Goal: Information Seeking & Learning: Find specific fact

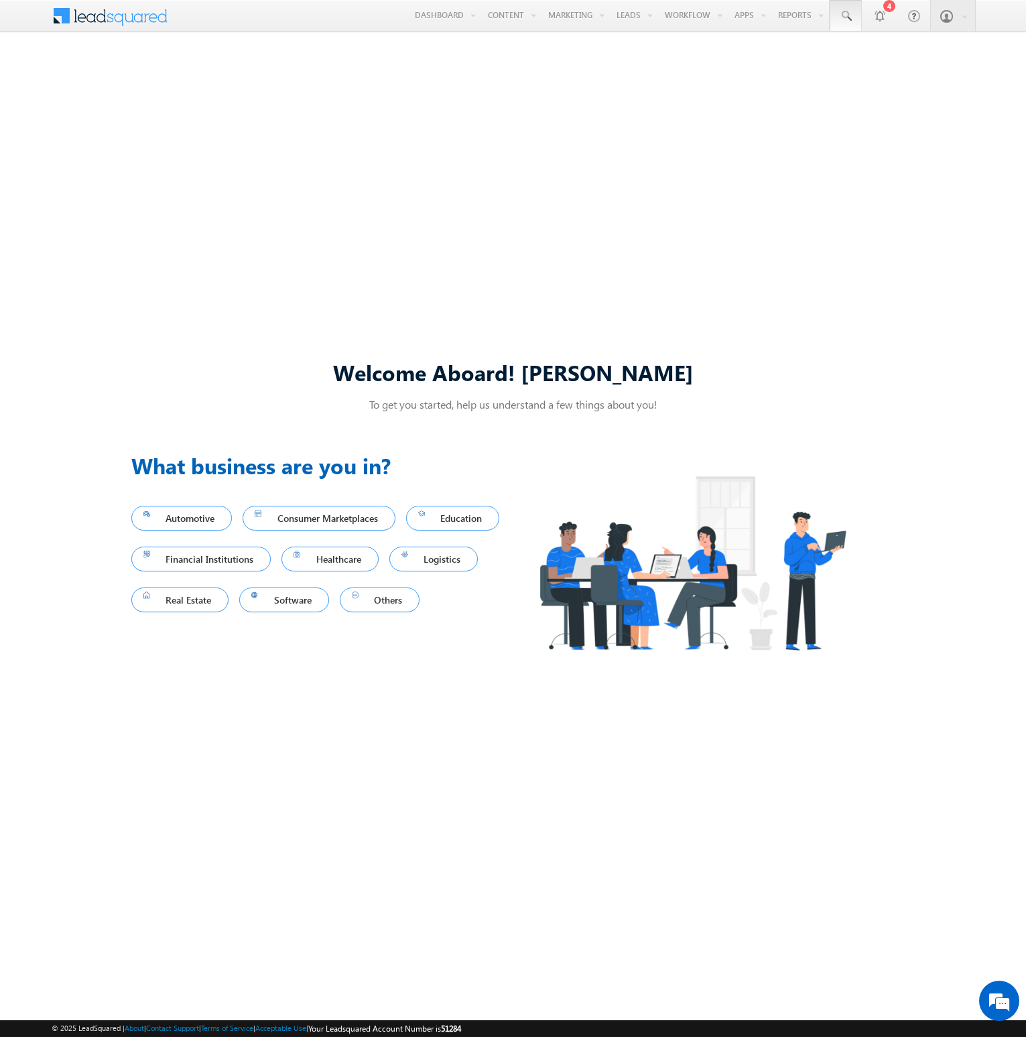
click at [846, 16] on span at bounding box center [845, 15] width 13 height 13
type input "8910994794"
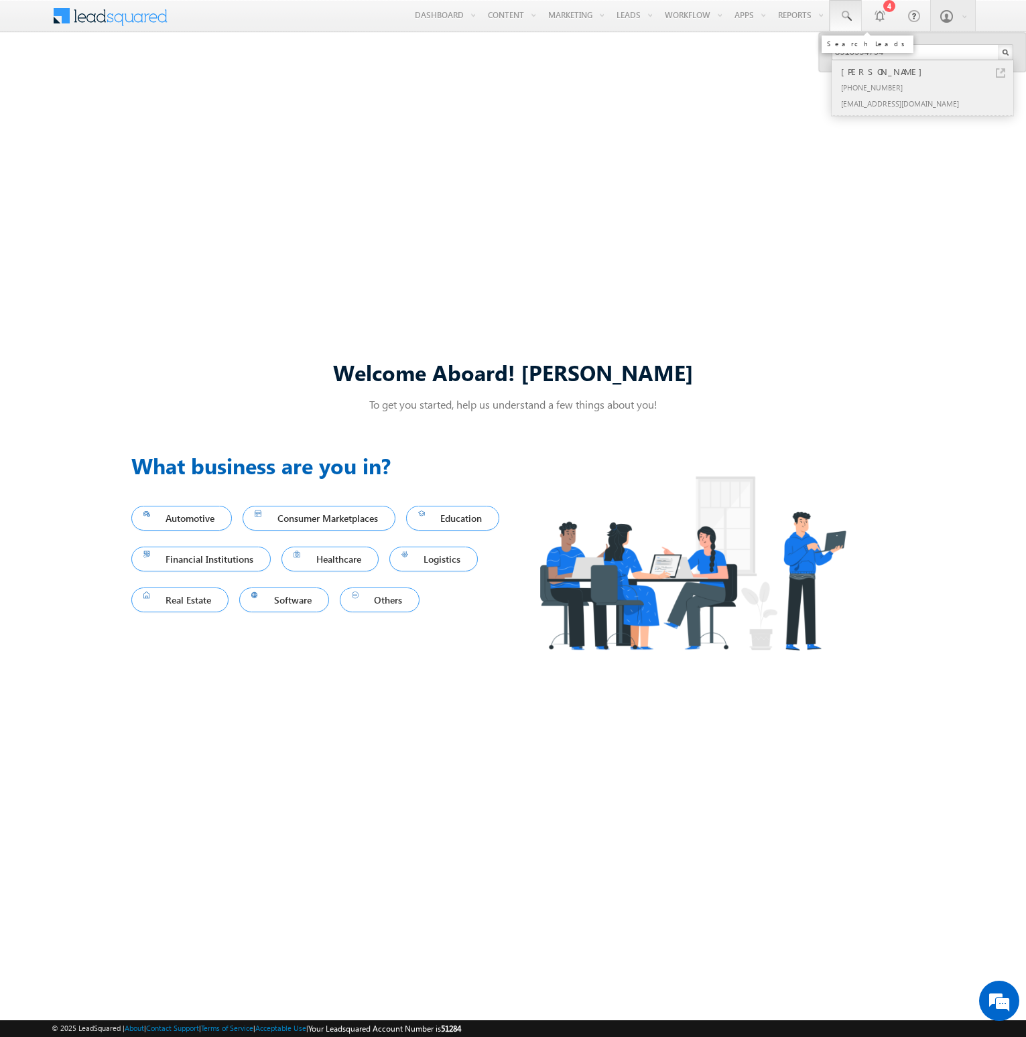
click at [928, 72] on div "[PERSON_NAME]" at bounding box center [928, 71] width 180 height 15
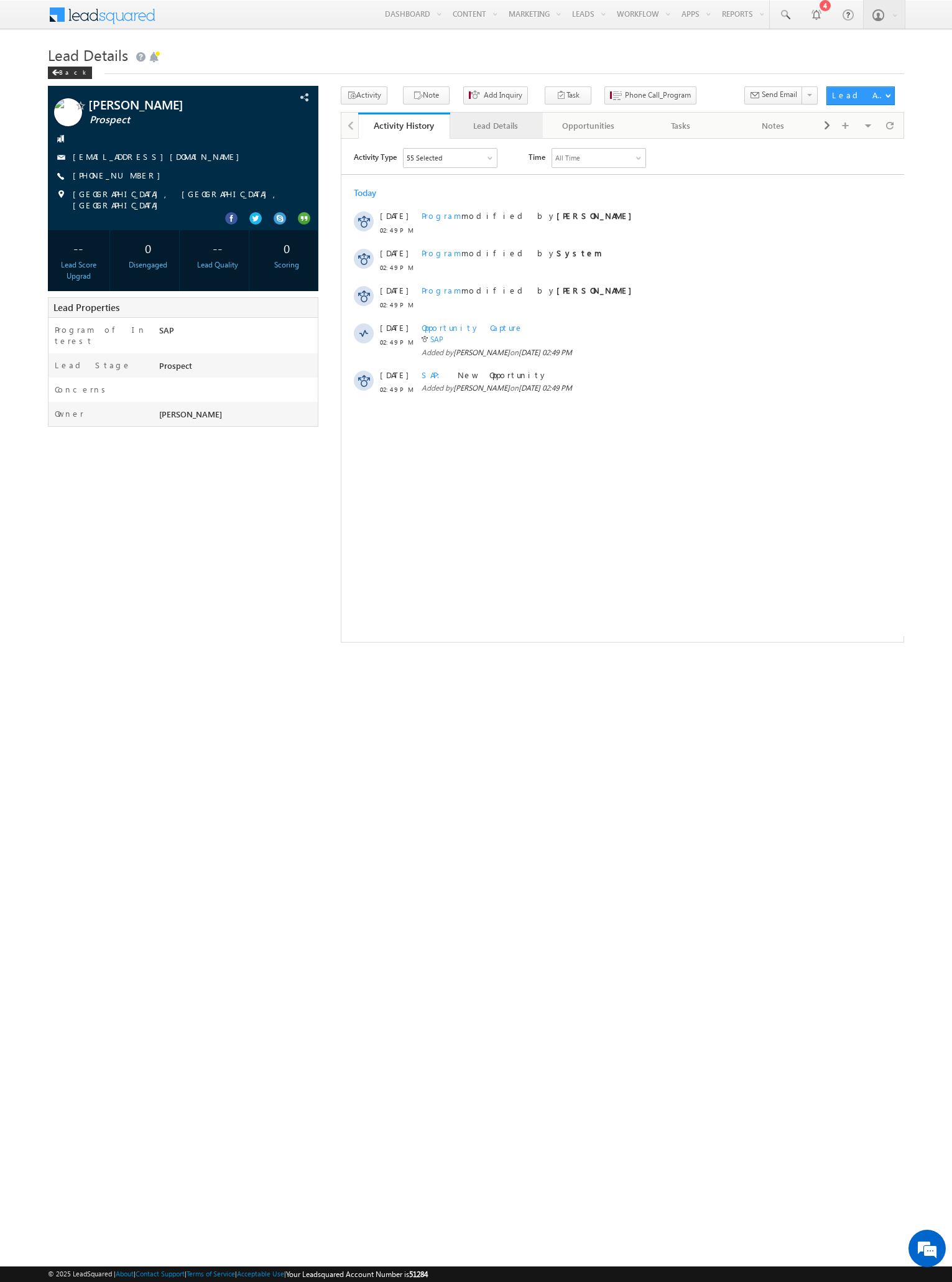
click at [495, 125] on div "Lead Details" at bounding box center [495, 125] width 71 height 15
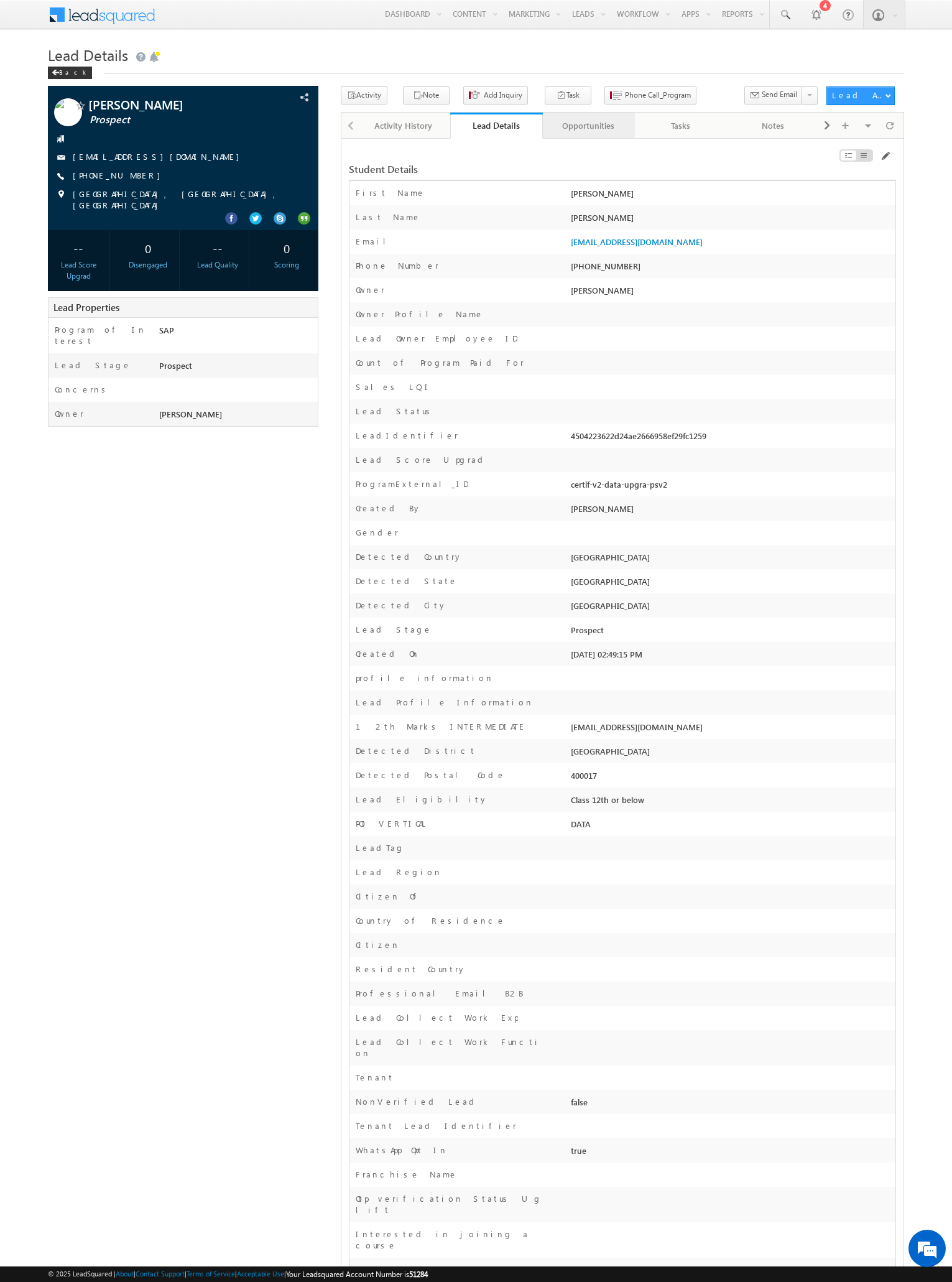
click at [587, 125] on div "Opportunities" at bounding box center [588, 125] width 71 height 15
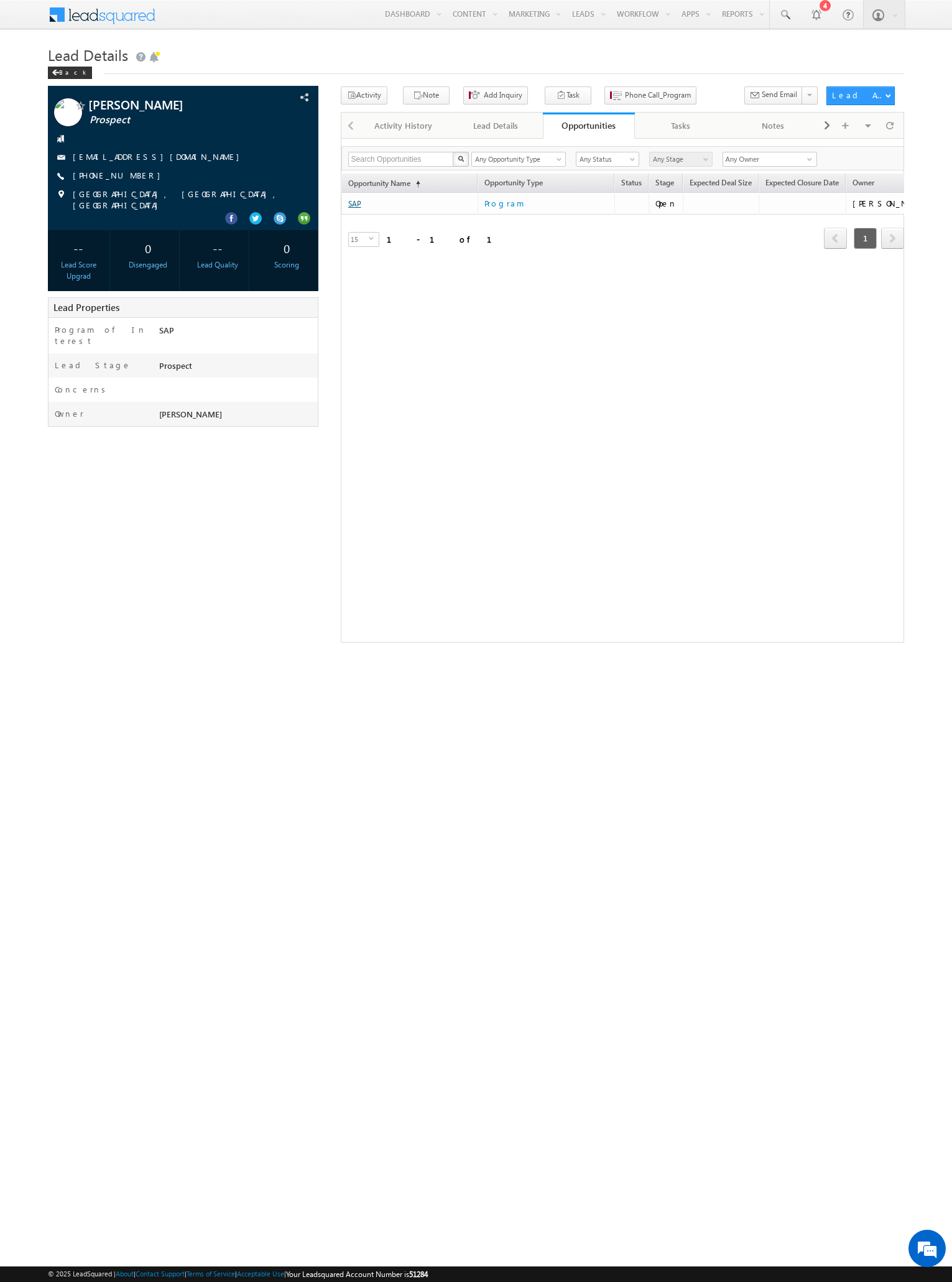
click at [354, 204] on link "SAP" at bounding box center [354, 203] width 13 height 9
